Goal: Obtain resource: Download file/media

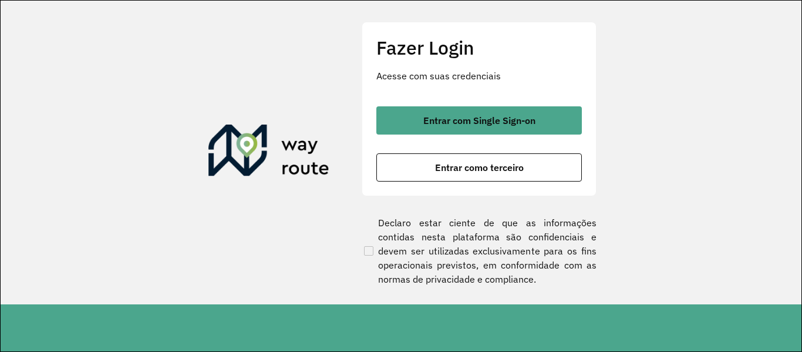
click at [456, 163] on span "Entrar como terceiro" at bounding box center [479, 167] width 89 height 9
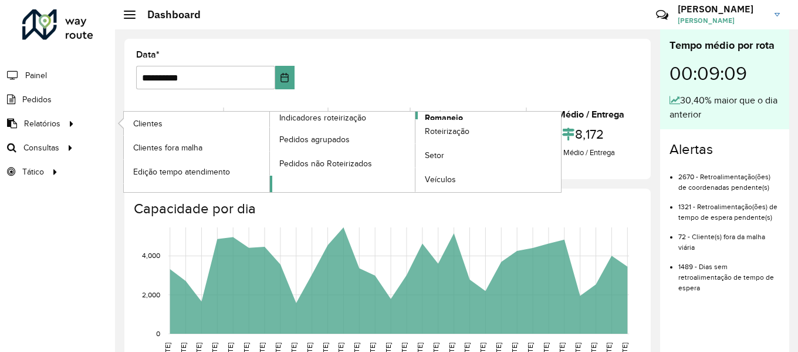
click at [444, 114] on span "Romaneio" at bounding box center [444, 118] width 38 height 12
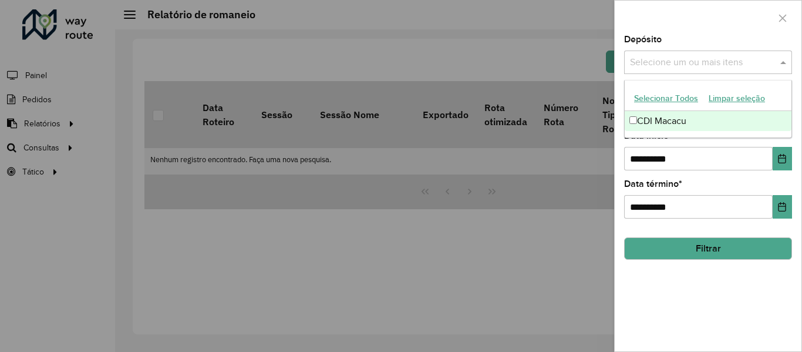
click at [734, 55] on div "Selecione um ou mais itens" at bounding box center [708, 61] width 168 height 23
click at [633, 116] on div "CDI Macacu" at bounding box center [708, 121] width 167 height 20
click at [688, 275] on div "**********" at bounding box center [708, 193] width 187 height 316
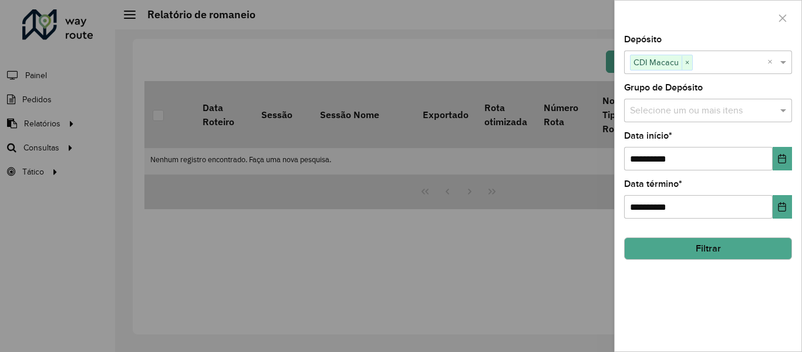
click at [692, 246] on button "Filtrar" at bounding box center [708, 248] width 168 height 22
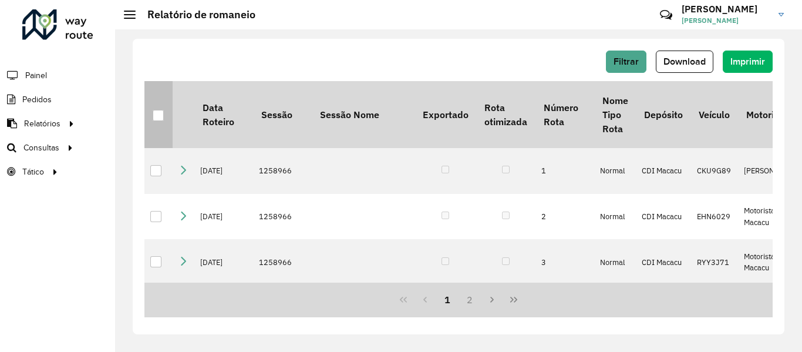
click at [154, 119] on div at bounding box center [158, 115] width 11 height 11
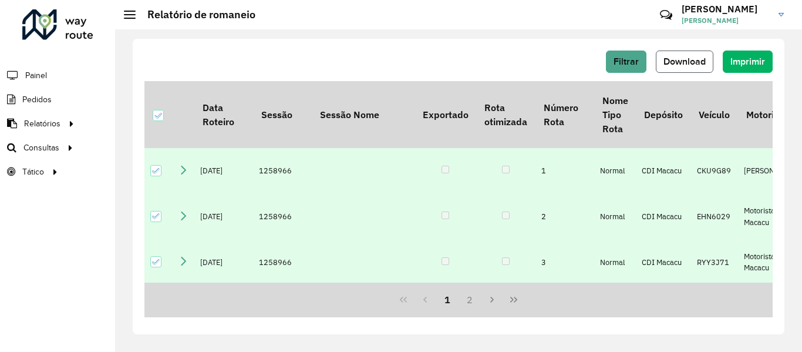
click at [665, 62] on span "Download" at bounding box center [684, 61] width 42 height 10
